Goal: Task Accomplishment & Management: Use online tool/utility

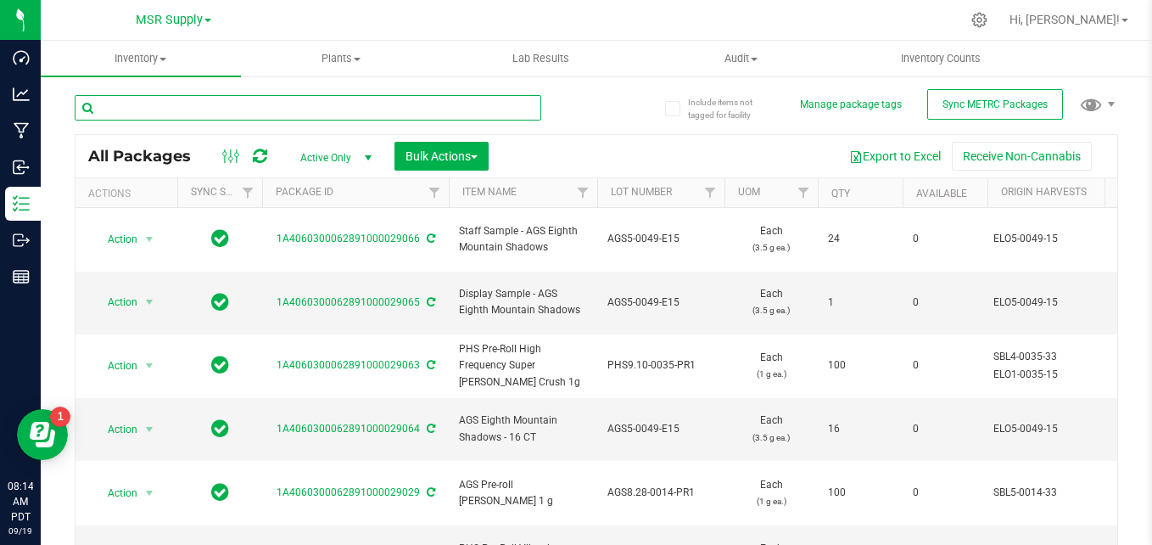
click at [316, 115] on input "text" at bounding box center [308, 107] width 467 height 25
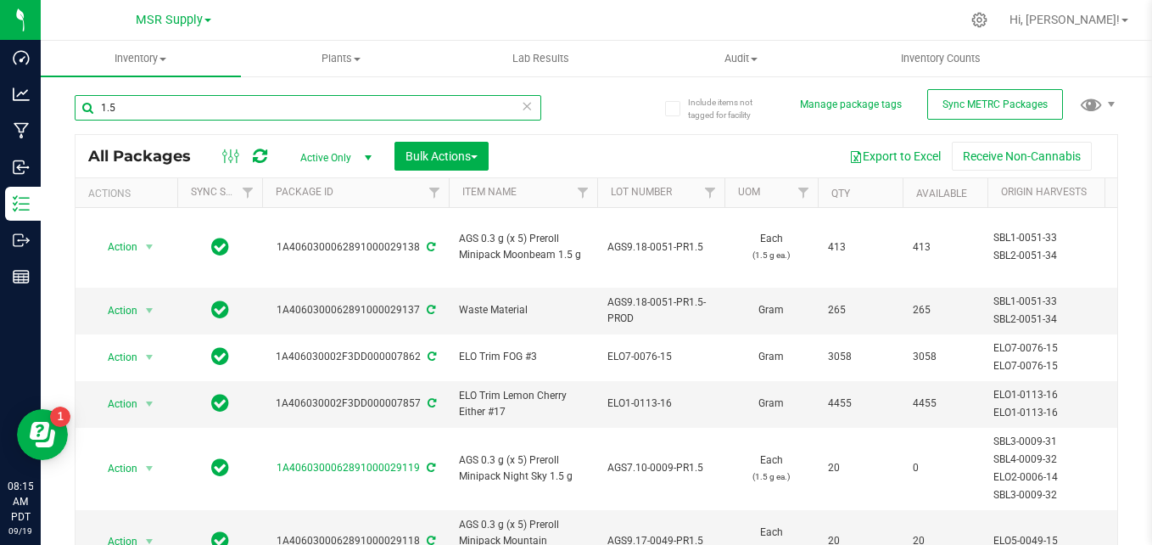
type input "1.5"
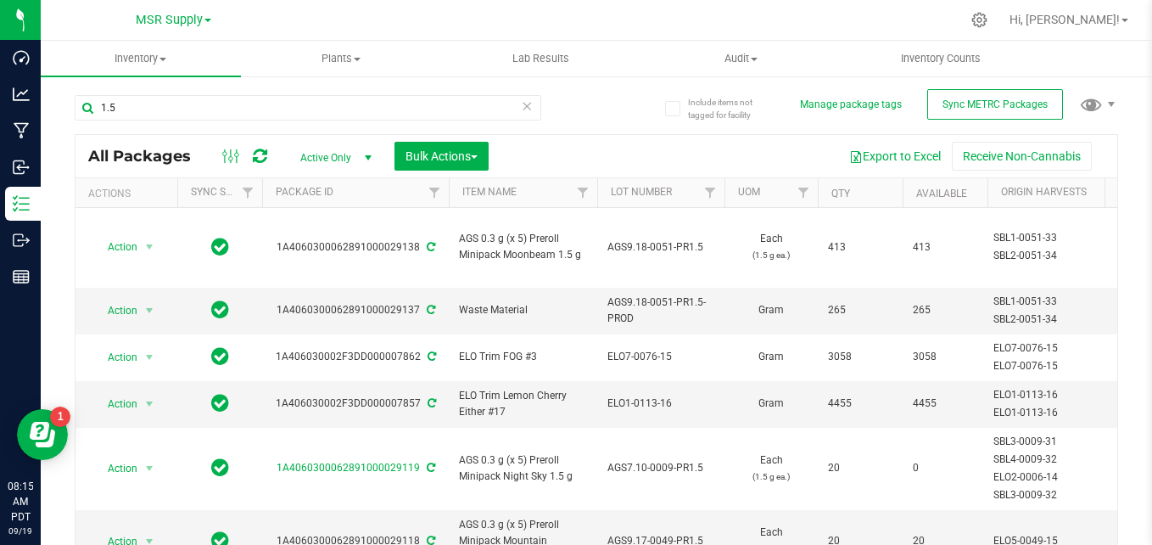
click at [521, 101] on icon at bounding box center [527, 105] width 12 height 20
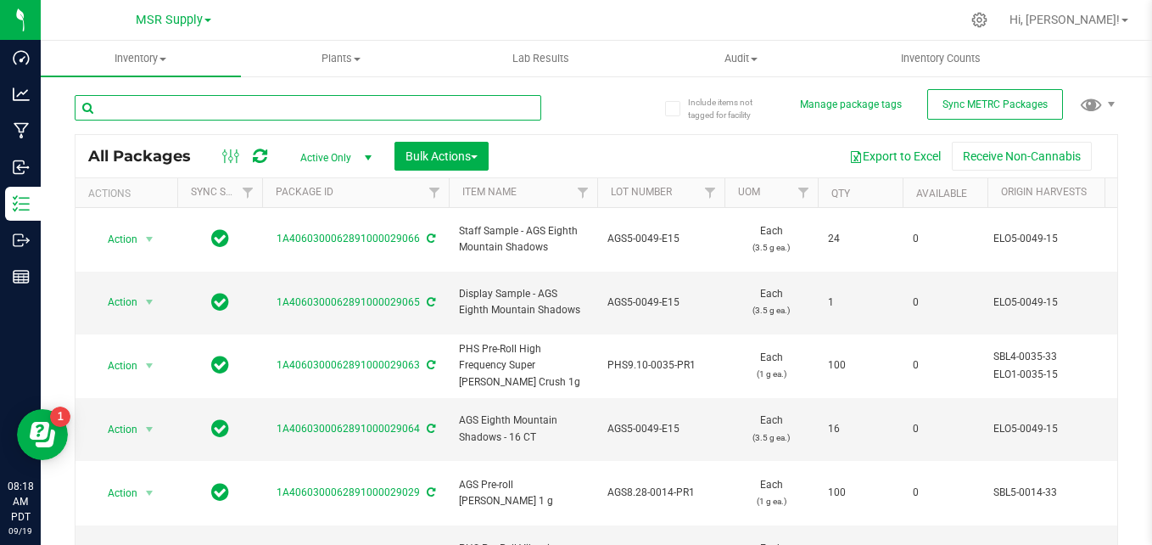
click at [178, 112] on input "text" at bounding box center [308, 107] width 467 height 25
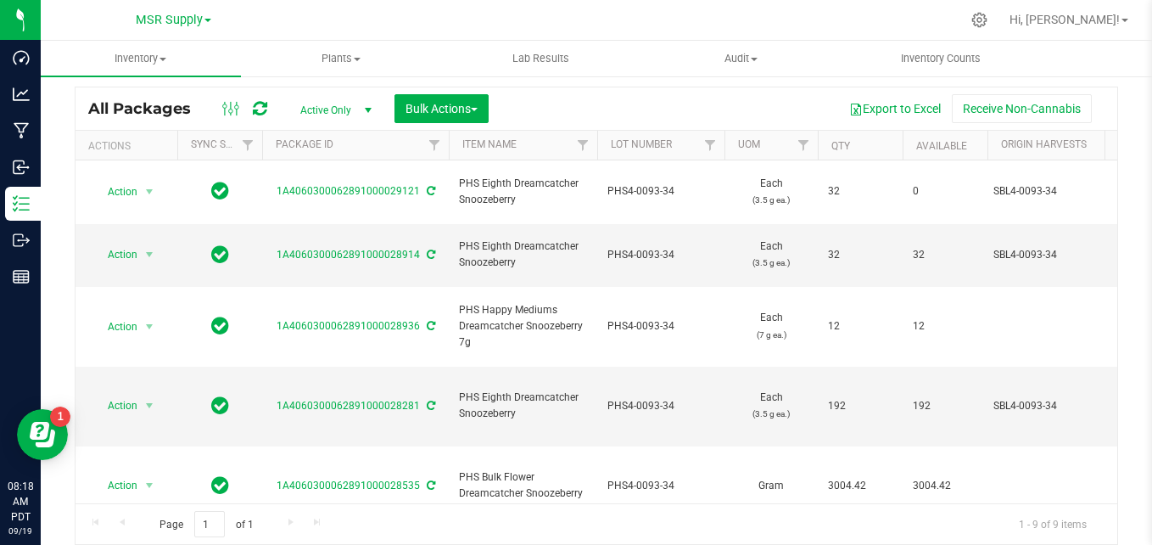
type input "snoozeberry"
click at [549, 95] on div "Export to Excel Receive Non-Cannabis" at bounding box center [802, 108] width 603 height 29
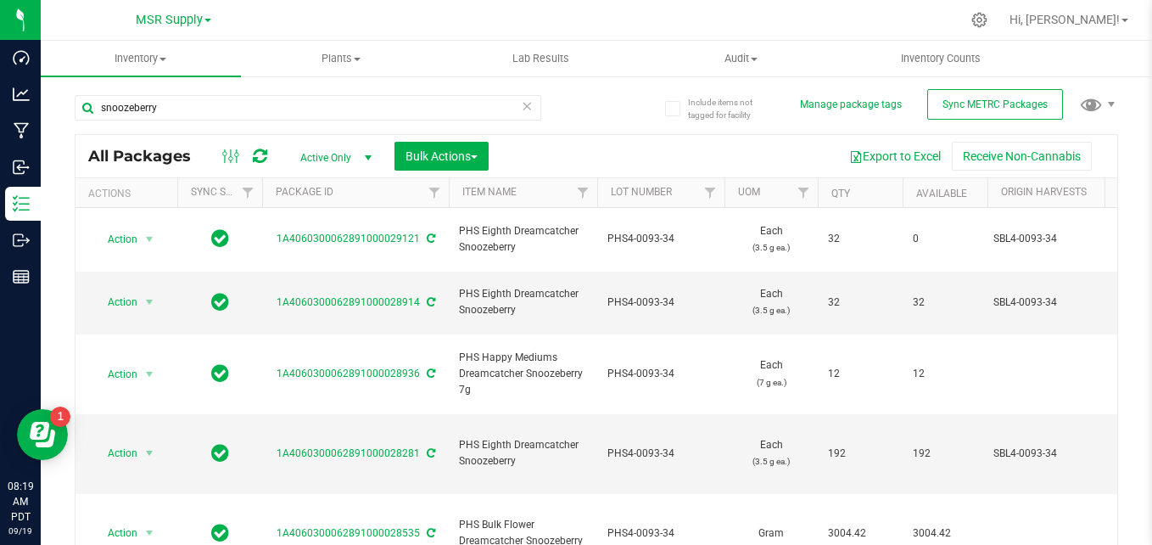
click at [523, 104] on icon at bounding box center [527, 105] width 12 height 20
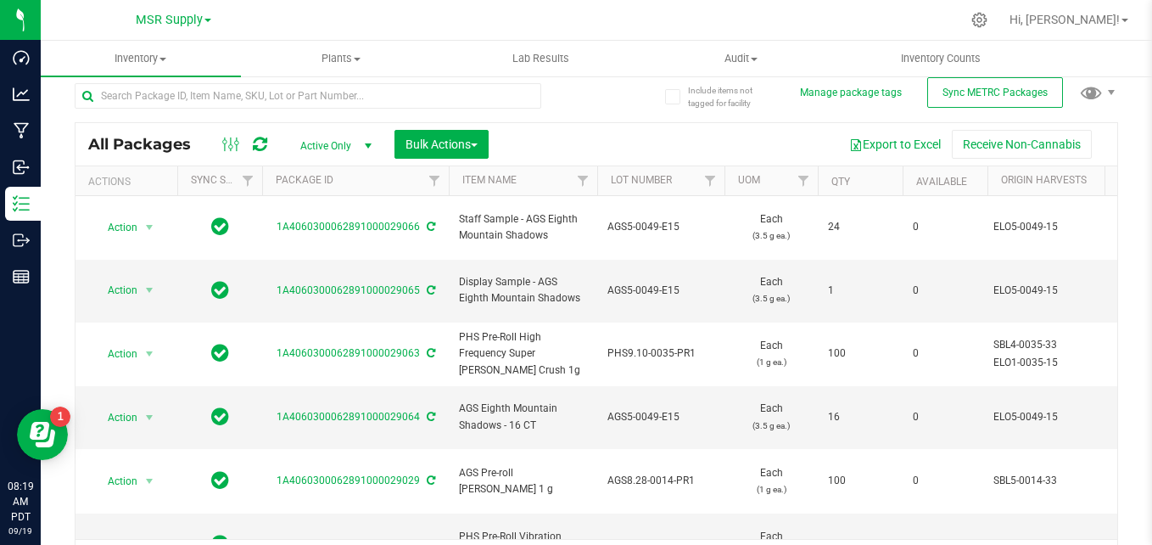
scroll to position [48, 0]
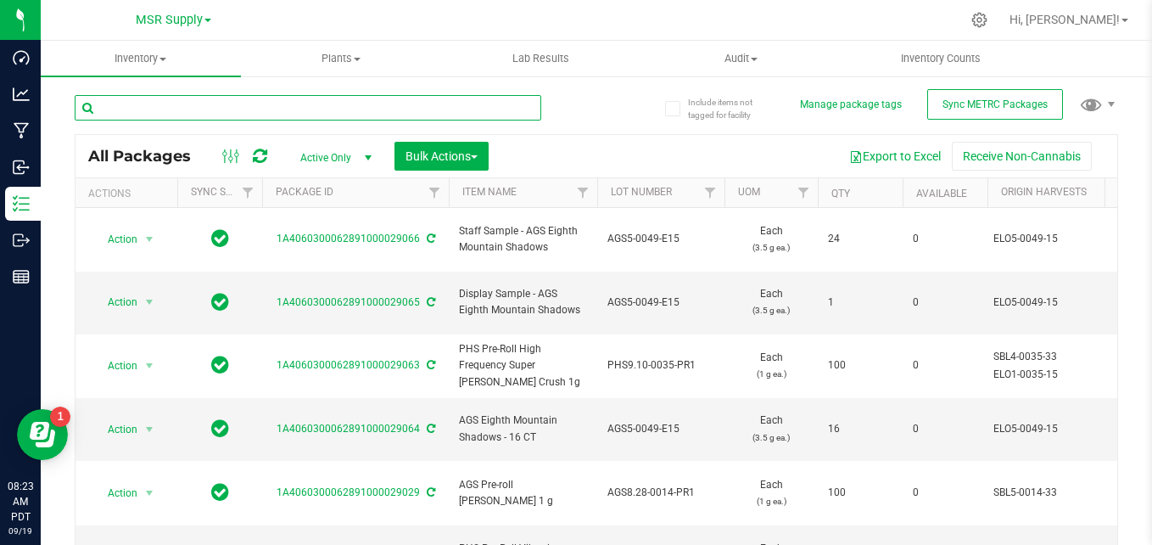
click at [261, 104] on input "text" at bounding box center [308, 107] width 467 height 25
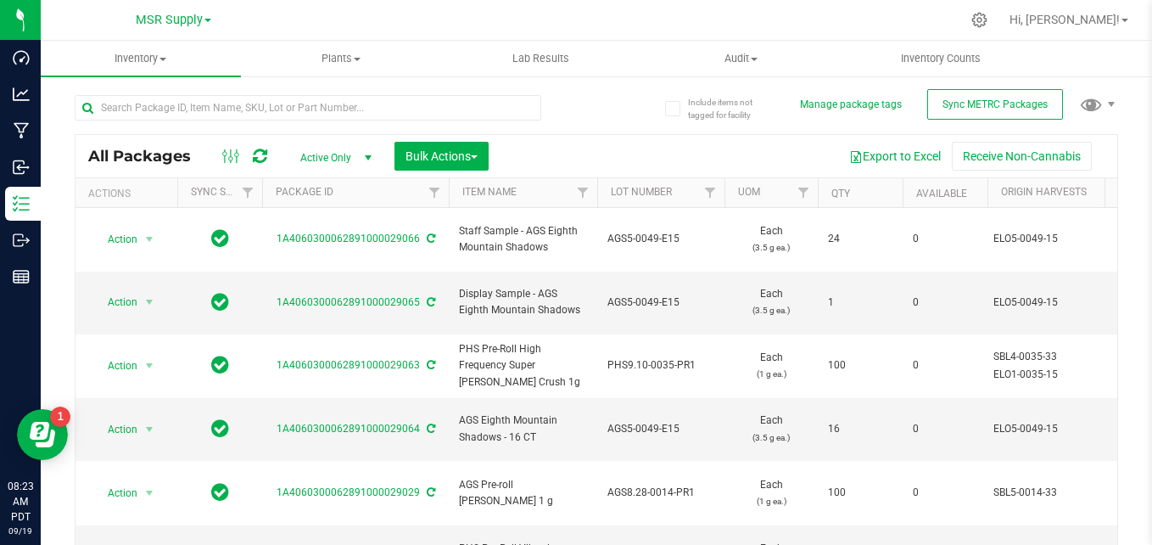
click at [577, 107] on div at bounding box center [336, 107] width 522 height 54
click at [445, 92] on div at bounding box center [336, 107] width 522 height 54
click at [441, 124] on div at bounding box center [308, 114] width 467 height 39
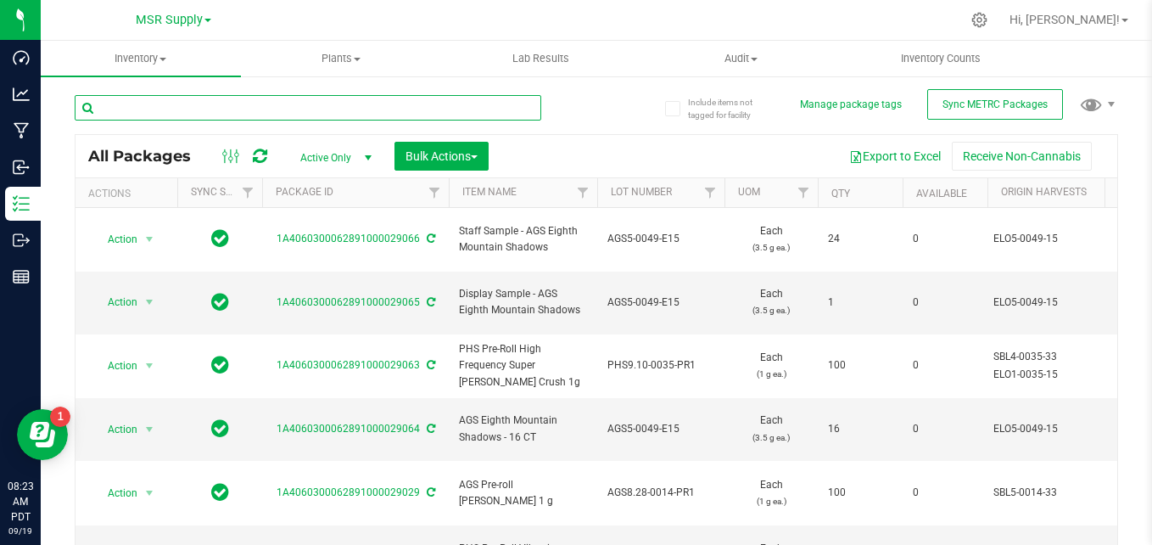
click at [440, 110] on input "text" at bounding box center [308, 107] width 467 height 25
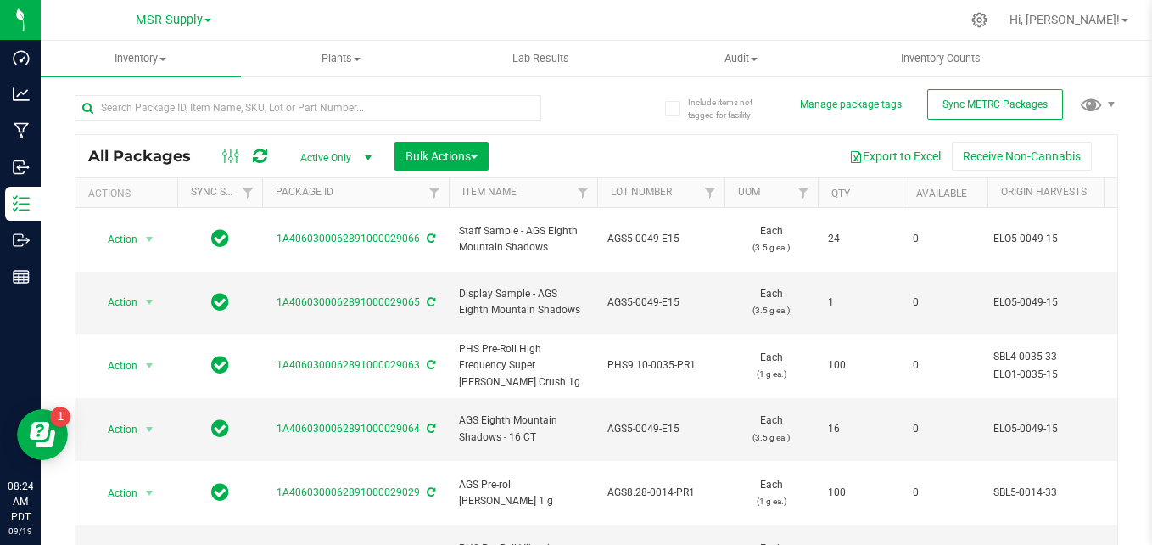
click at [561, 102] on div at bounding box center [336, 107] width 522 height 54
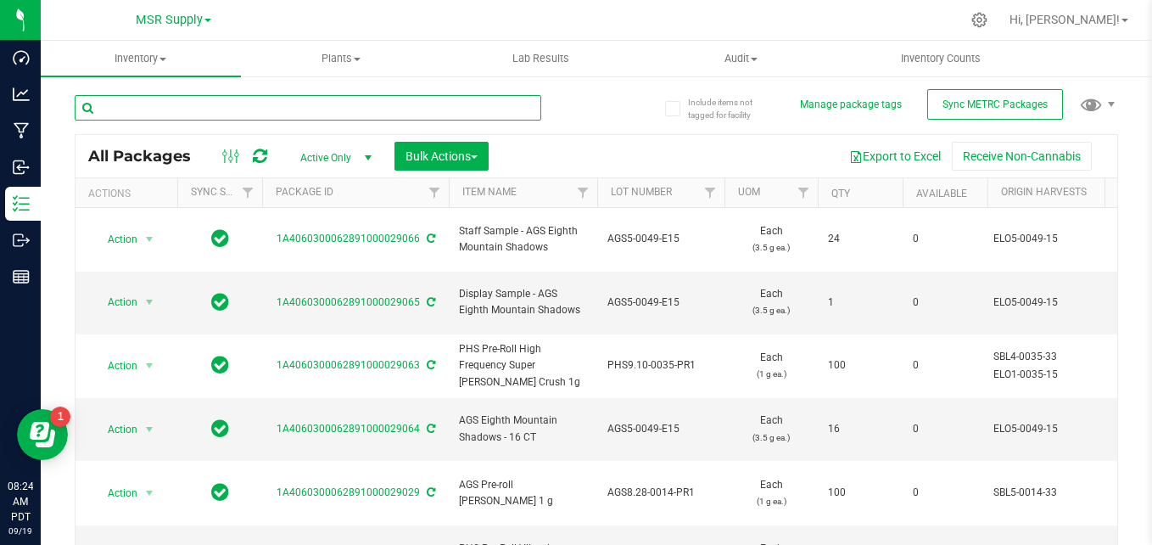
click at [361, 112] on input "text" at bounding box center [308, 107] width 467 height 25
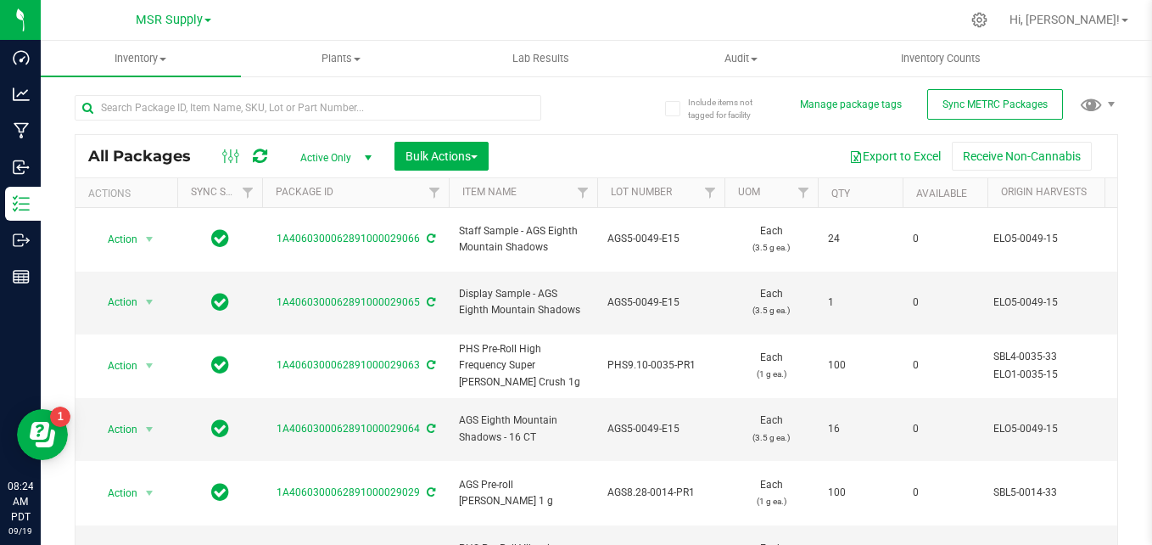
click at [568, 106] on div at bounding box center [336, 107] width 522 height 54
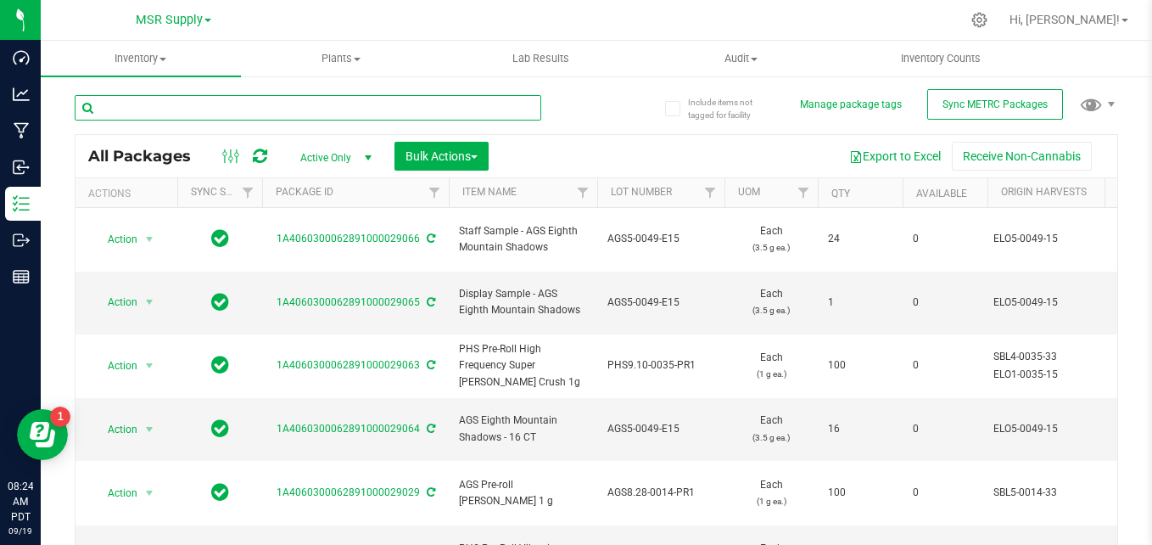
click at [483, 116] on input "text" at bounding box center [308, 107] width 467 height 25
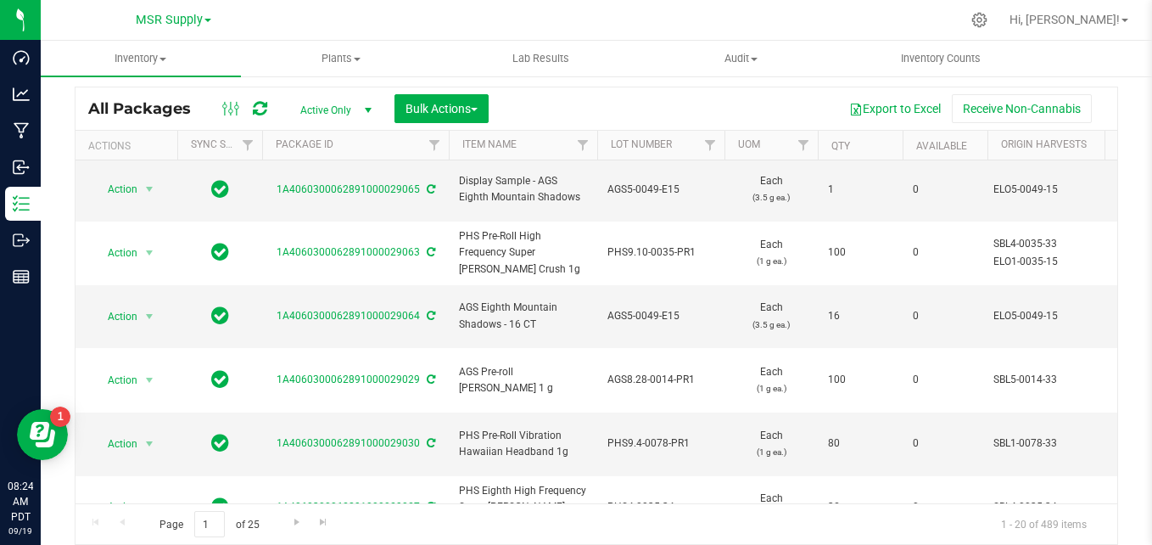
scroll to position [0, 0]
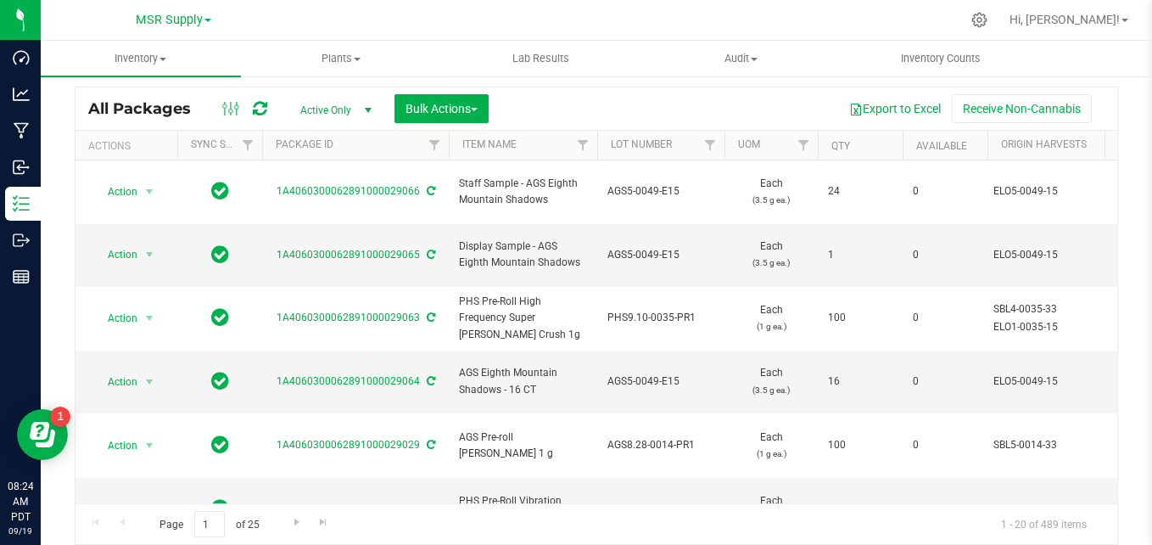
click at [548, 103] on div "Export to Excel Receive Non-Cannabis" at bounding box center [802, 108] width 603 height 29
